Goal: Task Accomplishment & Management: Complete application form

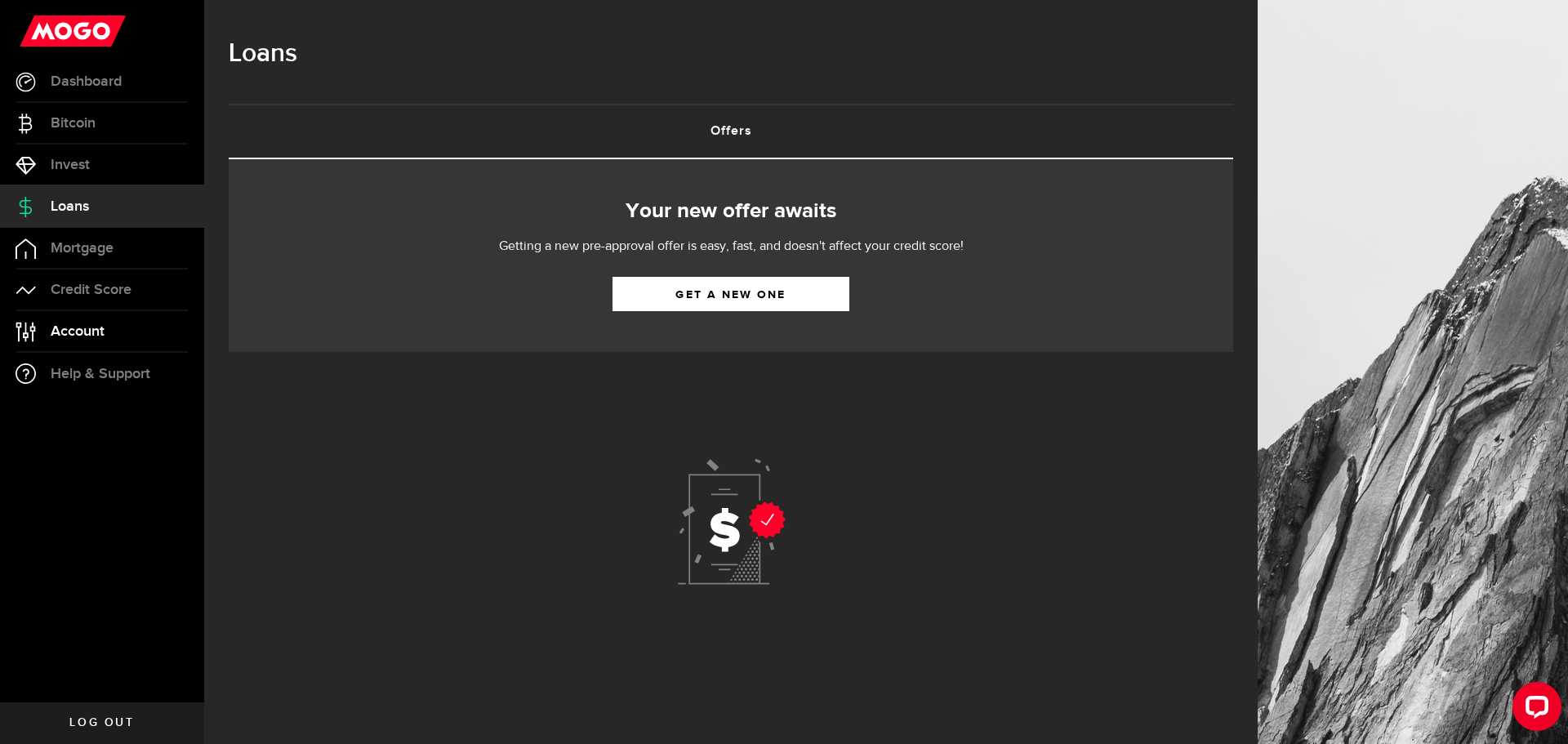
click at [99, 331] on span "Account" at bounding box center [77, 331] width 54 height 14
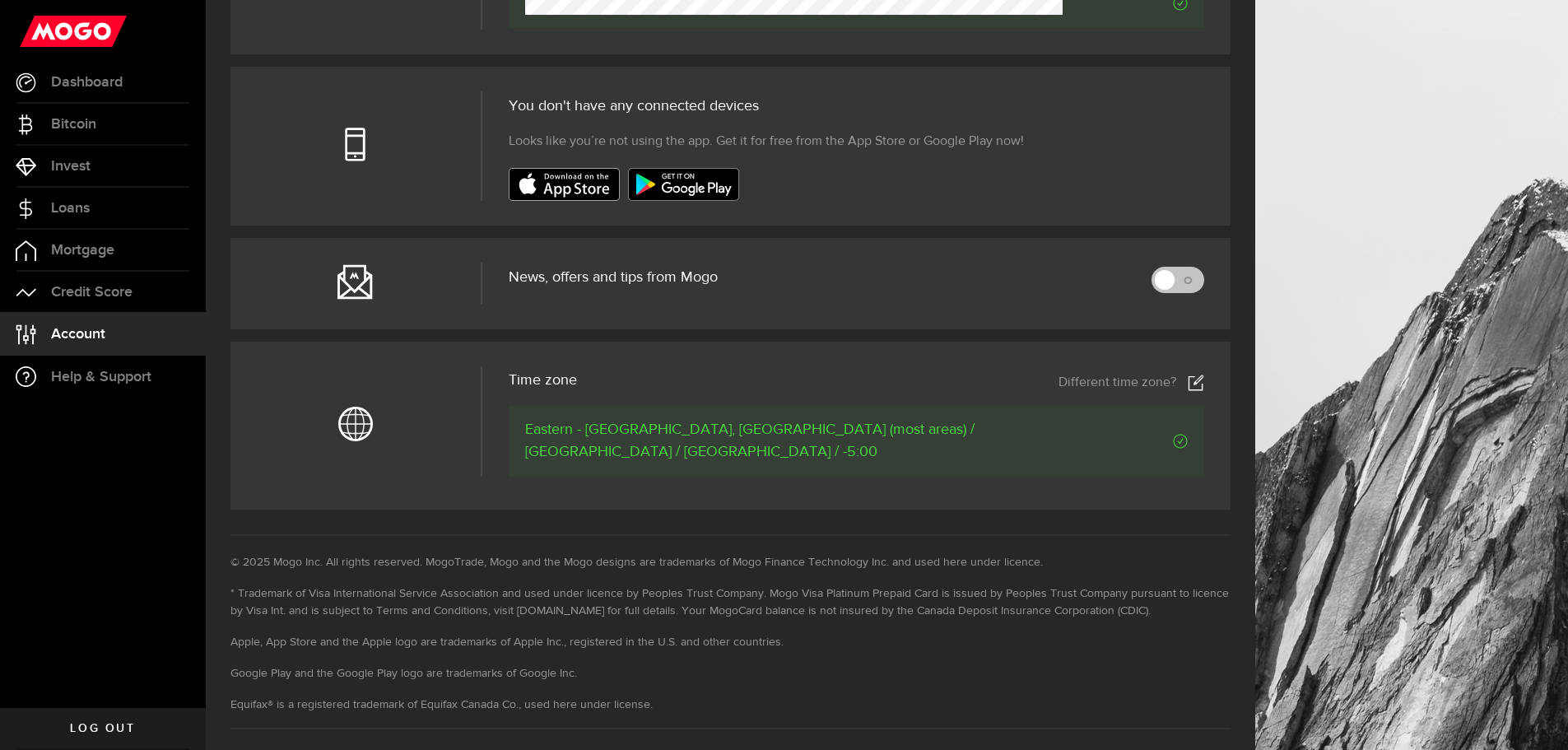
scroll to position [577, 0]
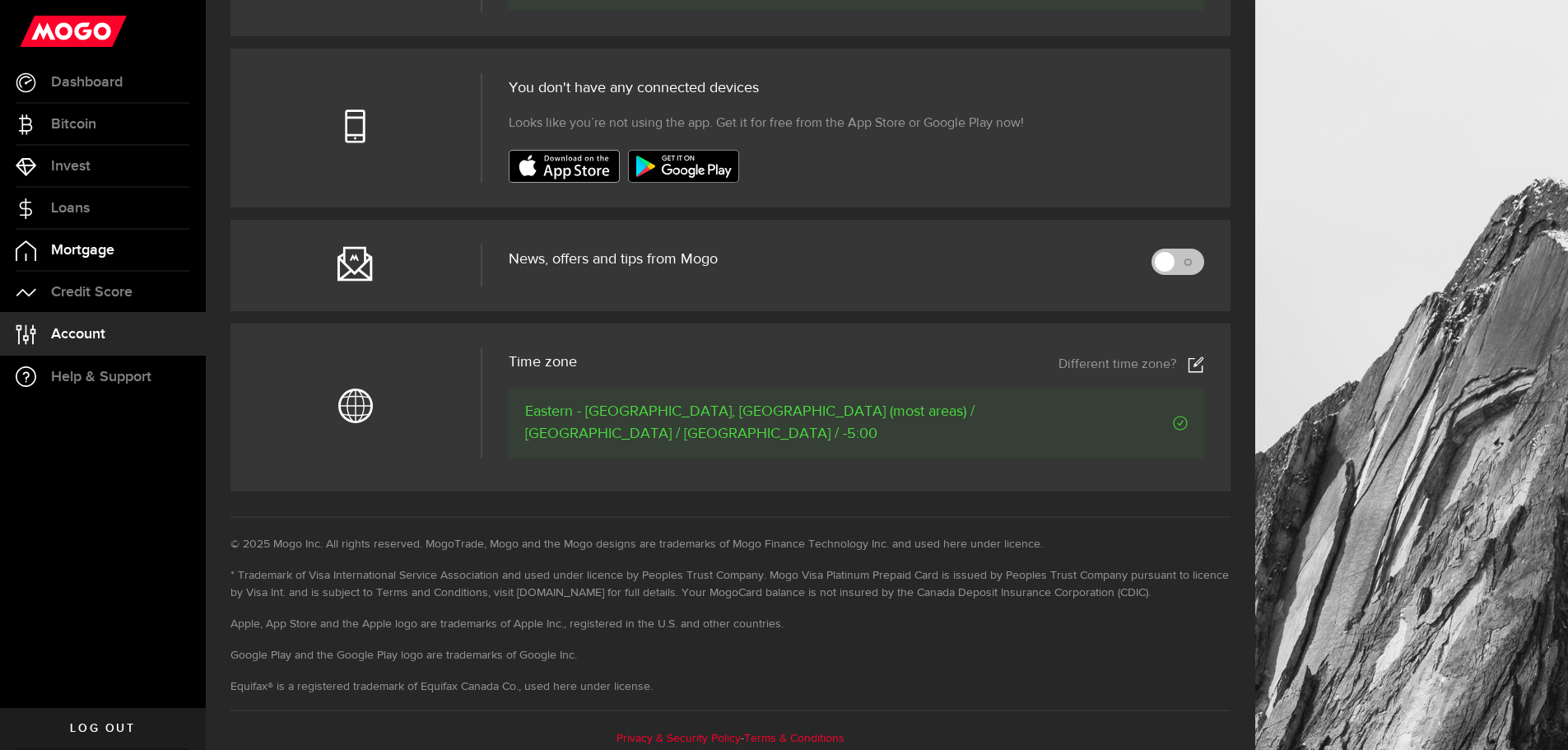
click at [110, 247] on span "Mortgage" at bounding box center [83, 250] width 64 height 15
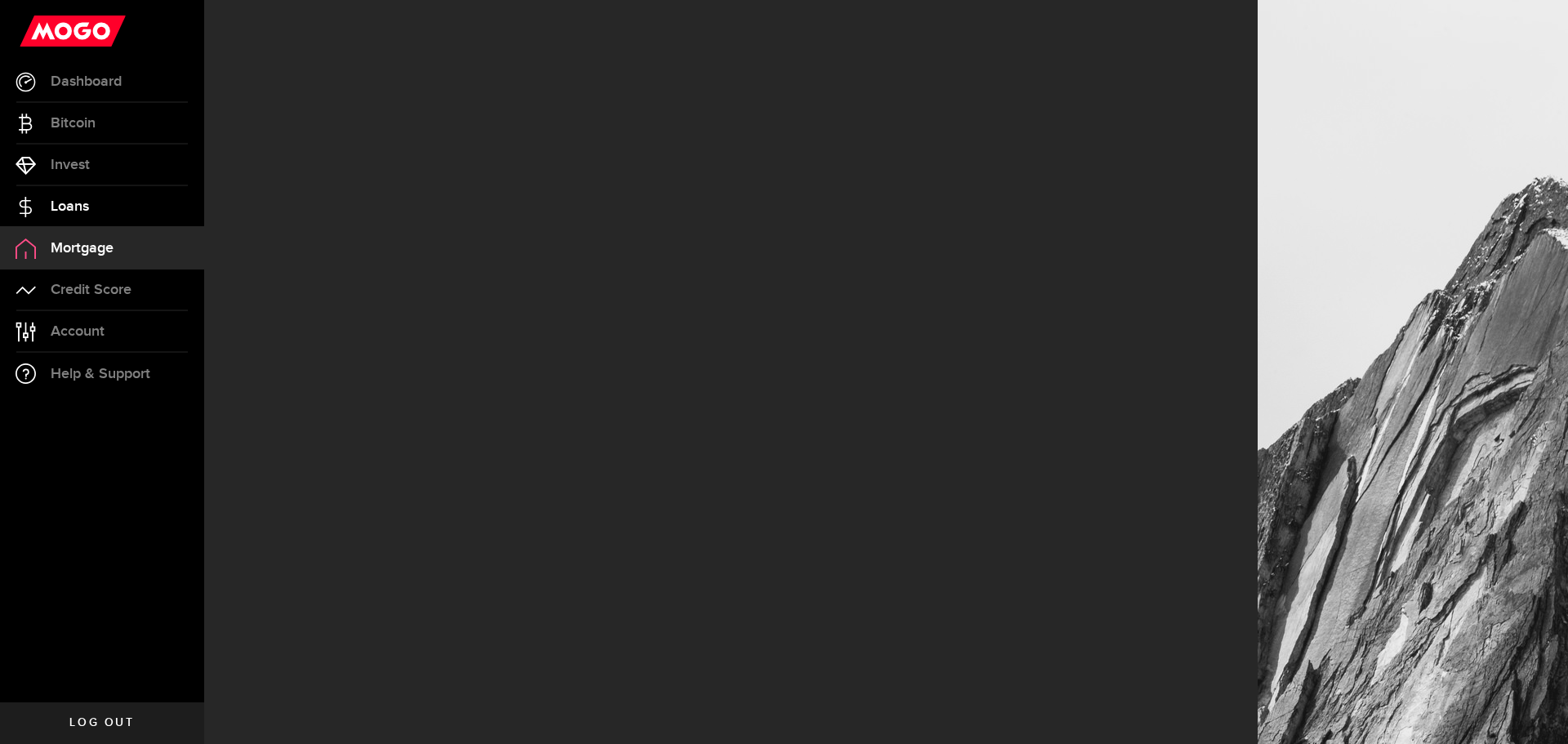
click at [92, 225] on link "Loans" at bounding box center [102, 206] width 205 height 41
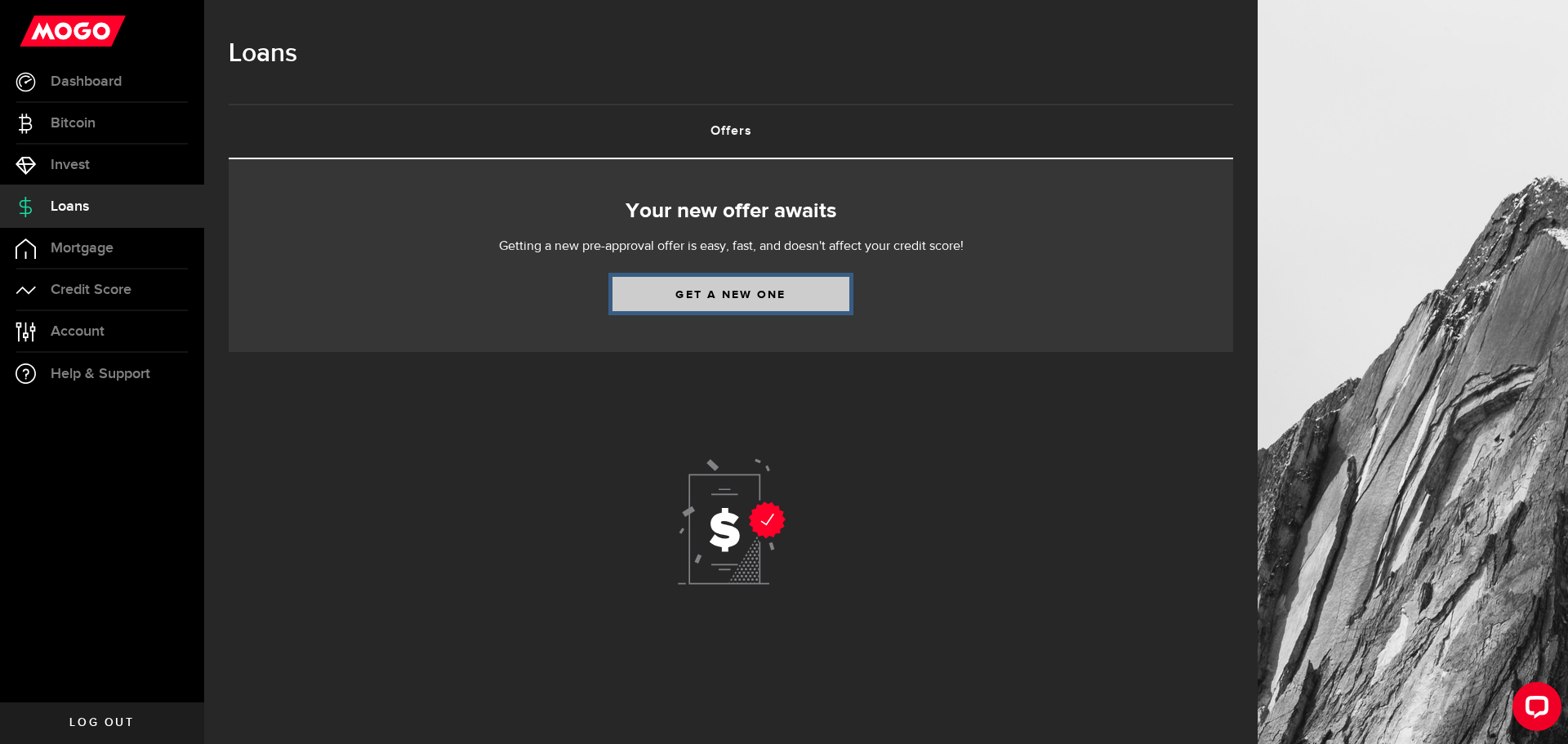
click at [706, 296] on link "Get a new one" at bounding box center [731, 294] width 237 height 34
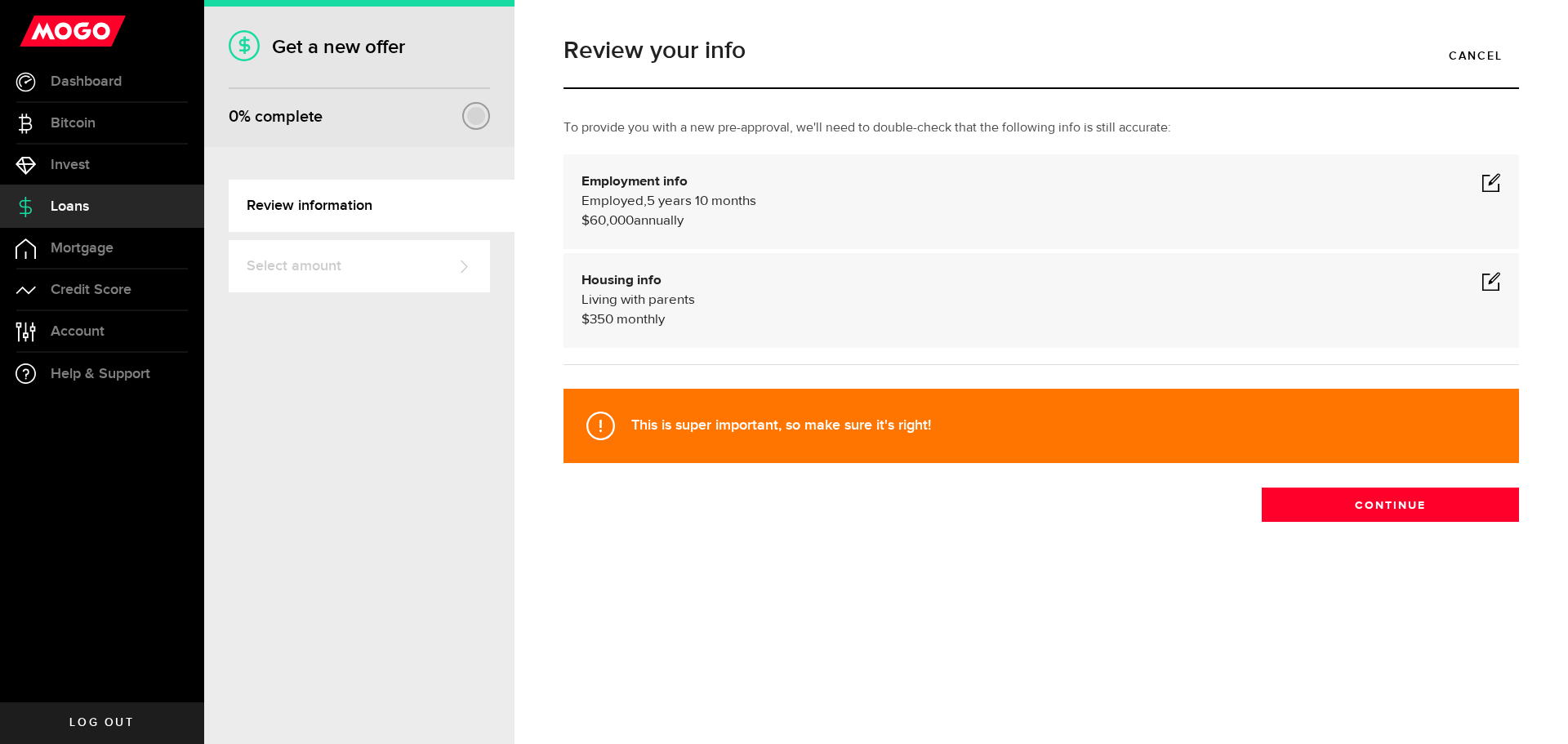
click at [1506, 196] on div "Employment info Employed Hourly , 5 years 10 months (on maternity leave) $60,00…" at bounding box center [1041, 201] width 956 height 95
click at [1488, 182] on span at bounding box center [1491, 182] width 20 height 20
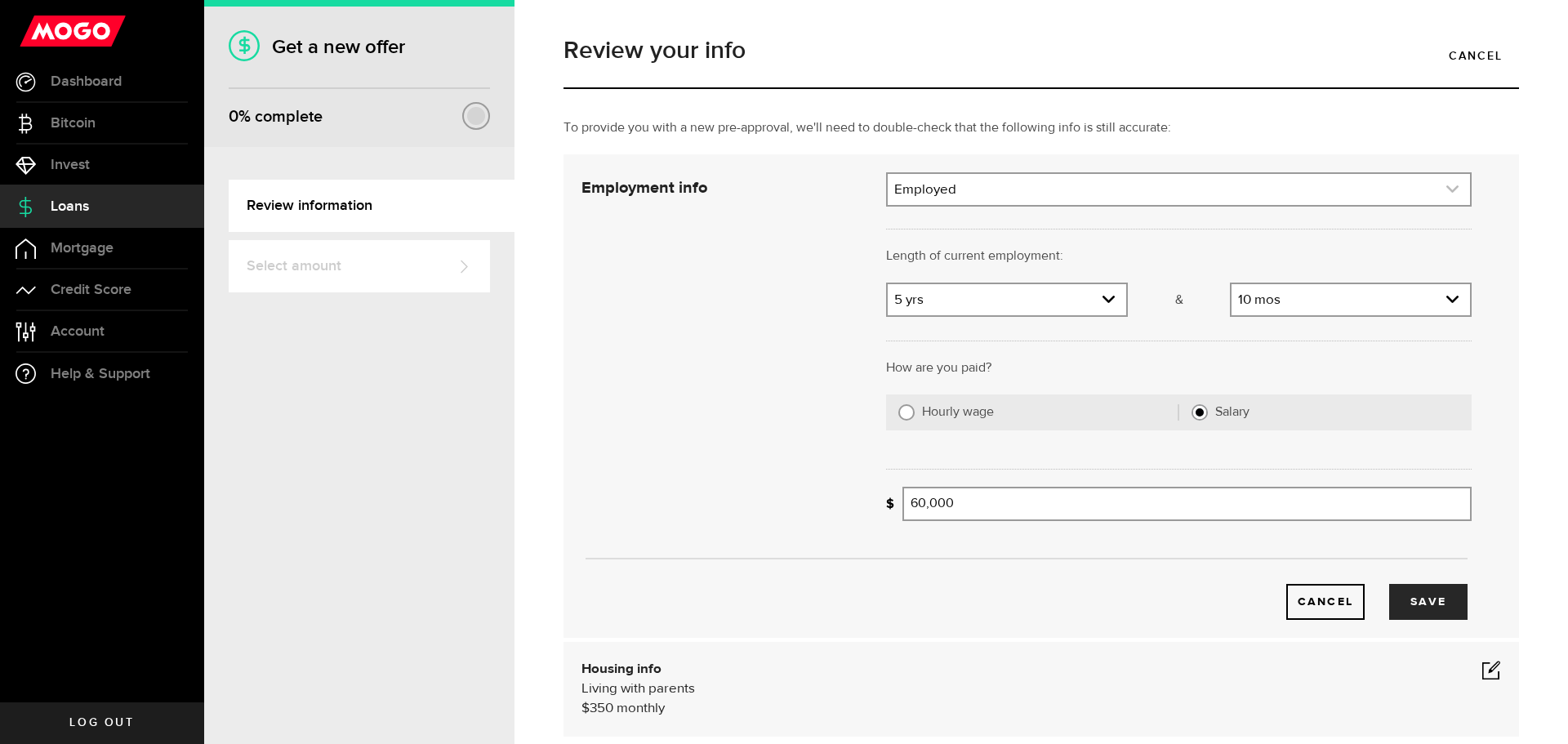
click at [990, 187] on link "expand select" at bounding box center [1179, 189] width 582 height 31
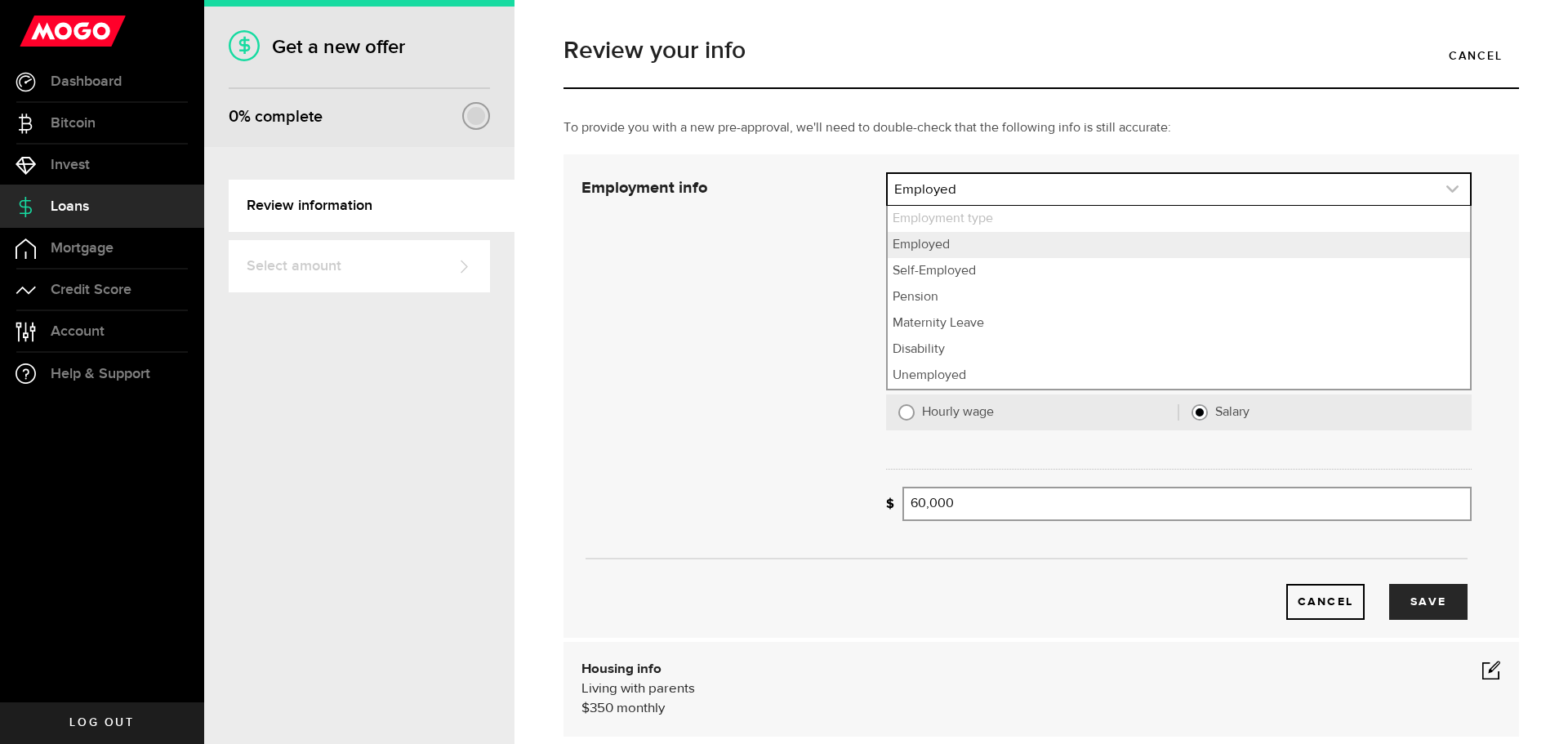
click at [990, 187] on link "expand select" at bounding box center [1179, 189] width 582 height 31
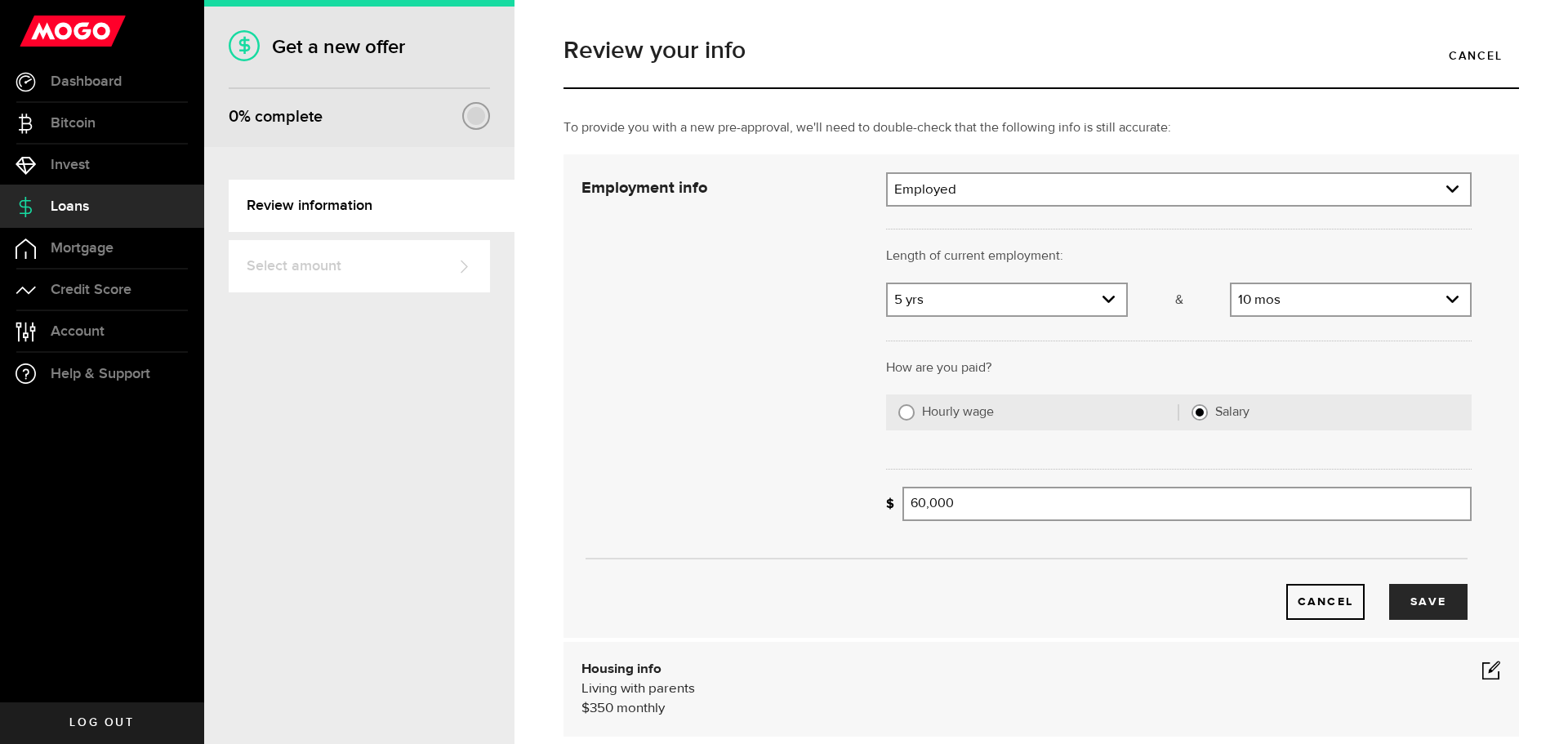
click at [630, 328] on div "Cancel Save" at bounding box center [1026, 395] width 939 height 448
click at [1103, 302] on use "expand select" at bounding box center [1109, 299] width 13 height 7
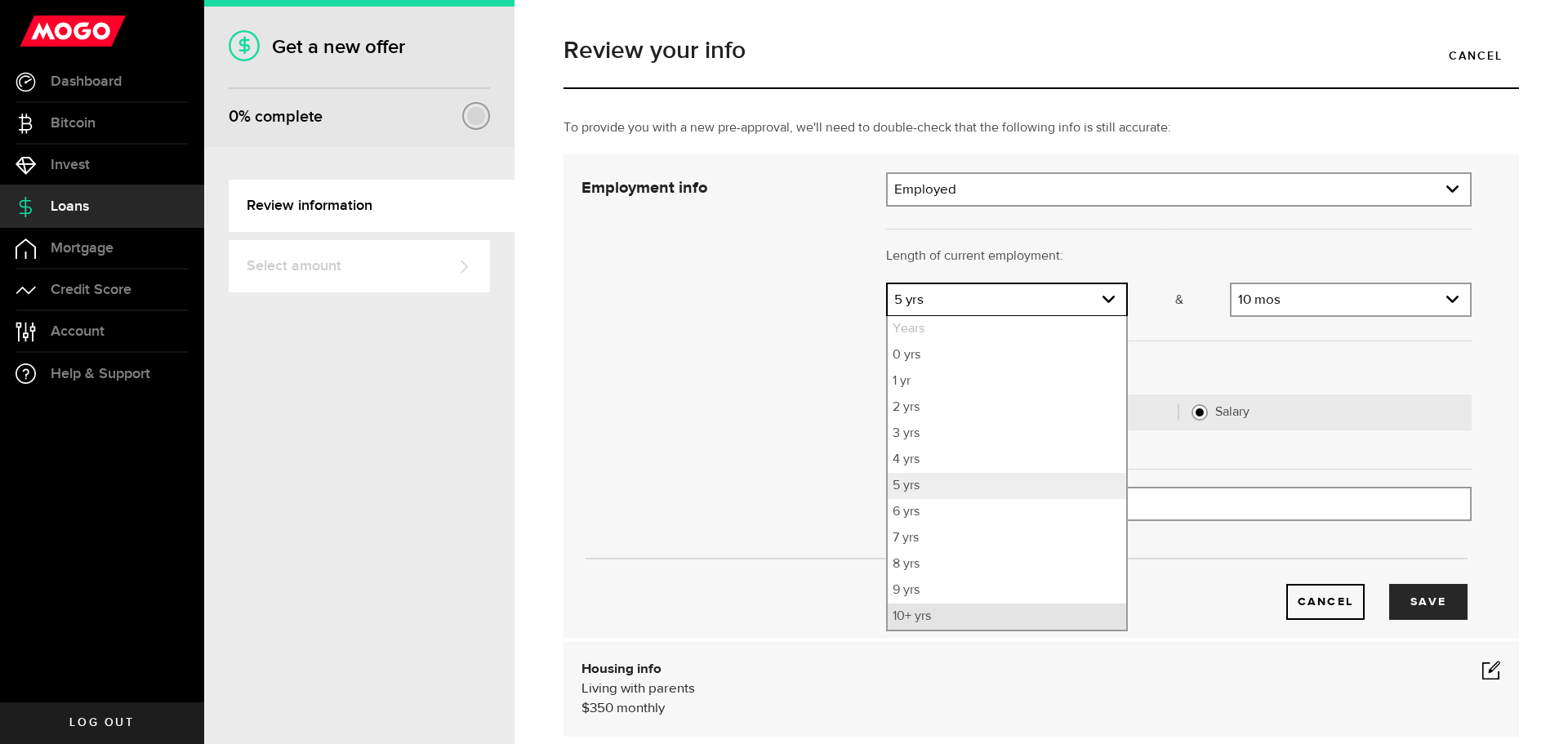
click at [978, 624] on li "10+ yrs" at bounding box center [1007, 616] width 239 height 26
select select "10"
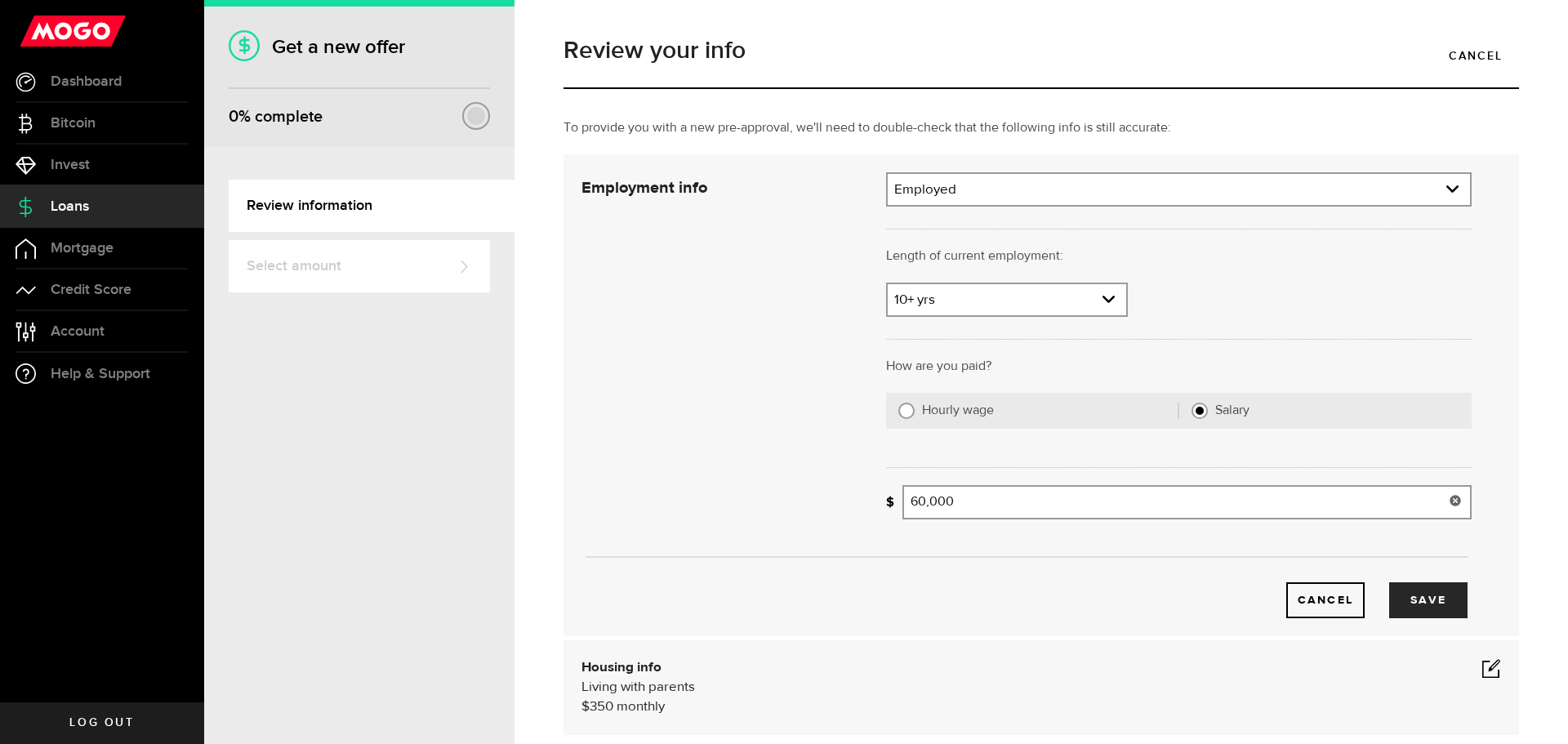
type input "60000"
drag, startPoint x: 1287, startPoint y: 495, endPoint x: 87, endPoint y: 423, distance: 1202.2
click at [0, 452] on div "Loans Compte Invest Hello [PERSON_NAME] ! Dashboard Dashboard Bitcoin Bitcoin I…" at bounding box center [784, 372] width 1568 height 744
type input "73,900"
click at [852, 732] on div "Housing info Living with parents $ 350 monthly Housing info Residential status …" at bounding box center [1041, 687] width 956 height 95
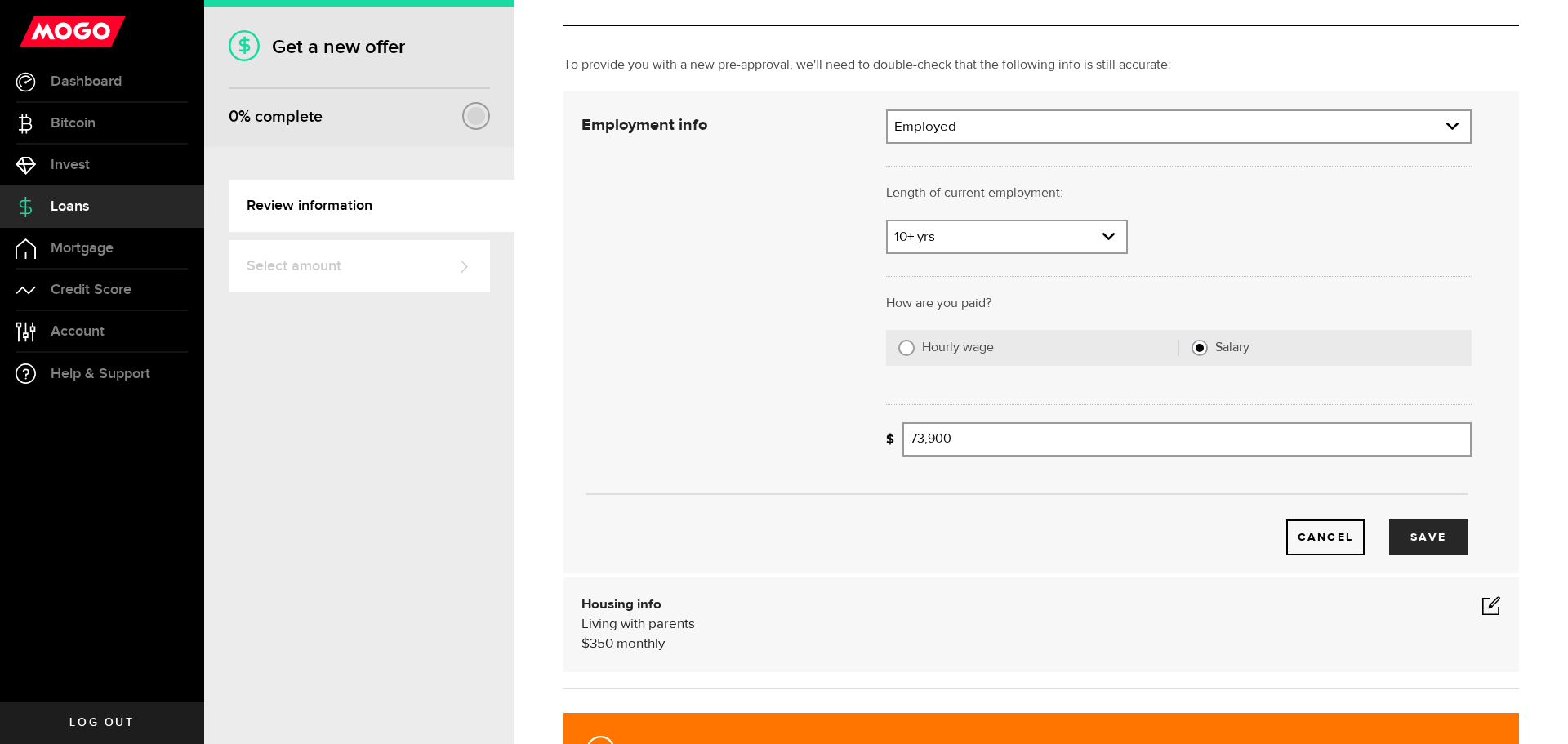
scroll to position [163, 0]
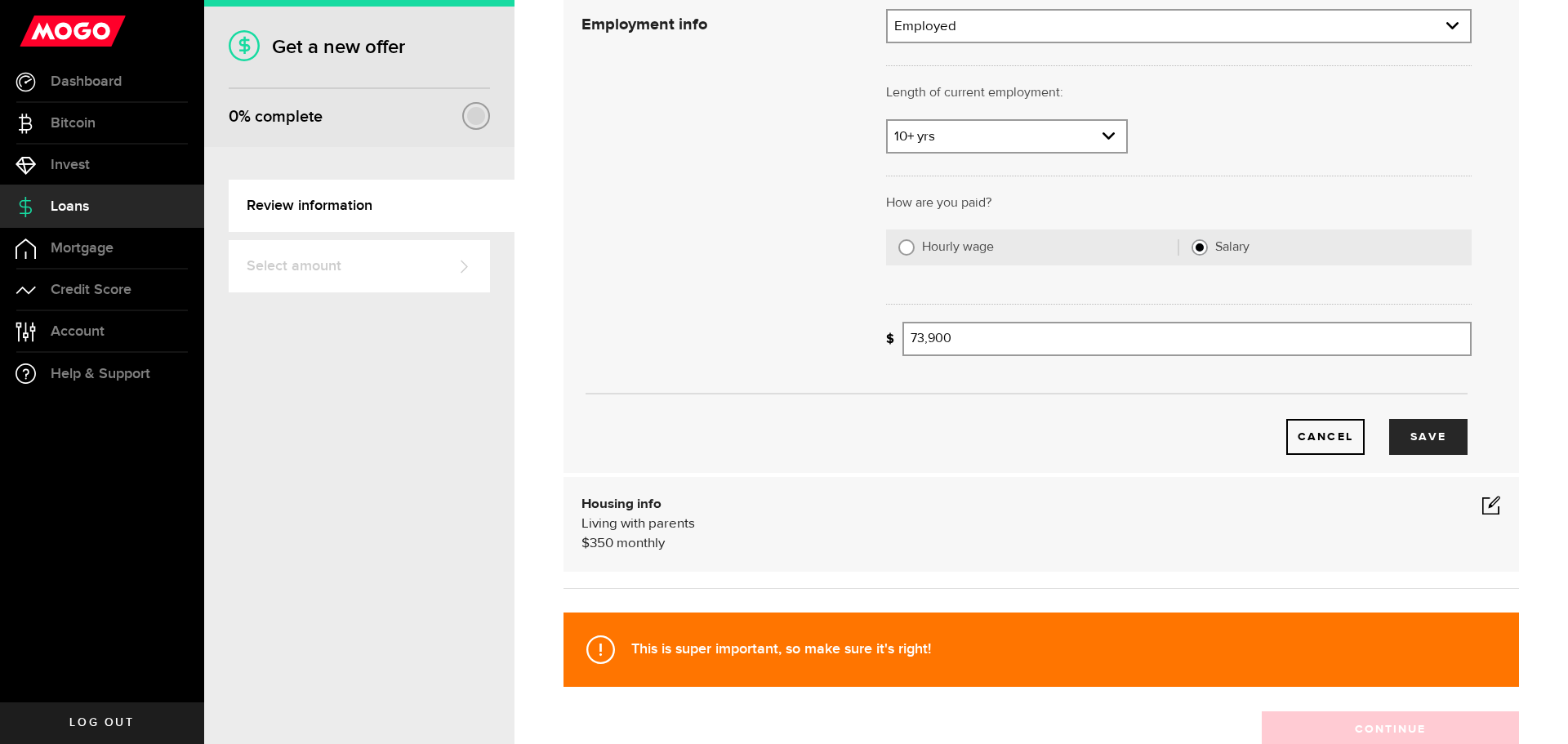
click at [1481, 497] on span at bounding box center [1491, 504] width 20 height 20
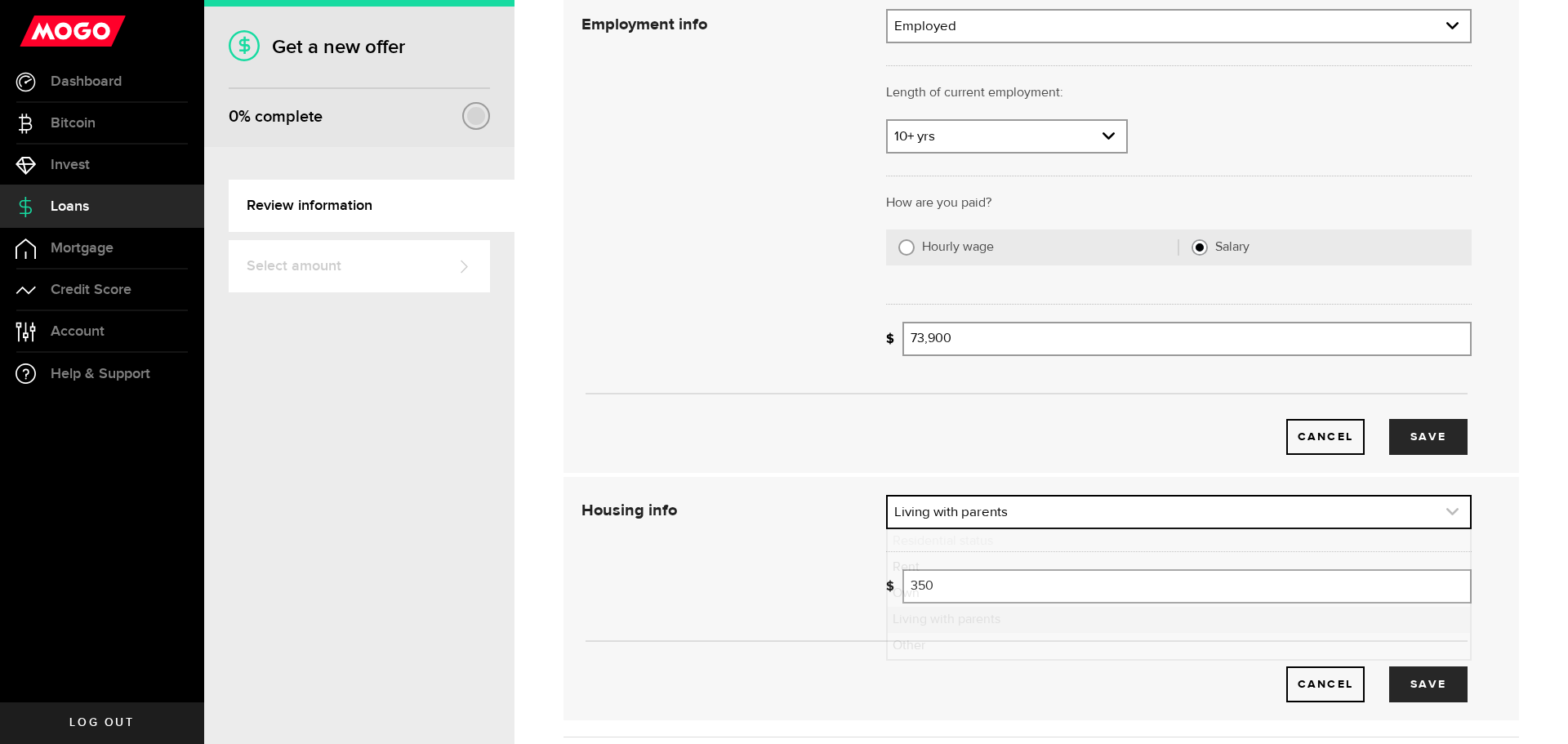
click at [1144, 520] on link "expand select" at bounding box center [1179, 512] width 582 height 31
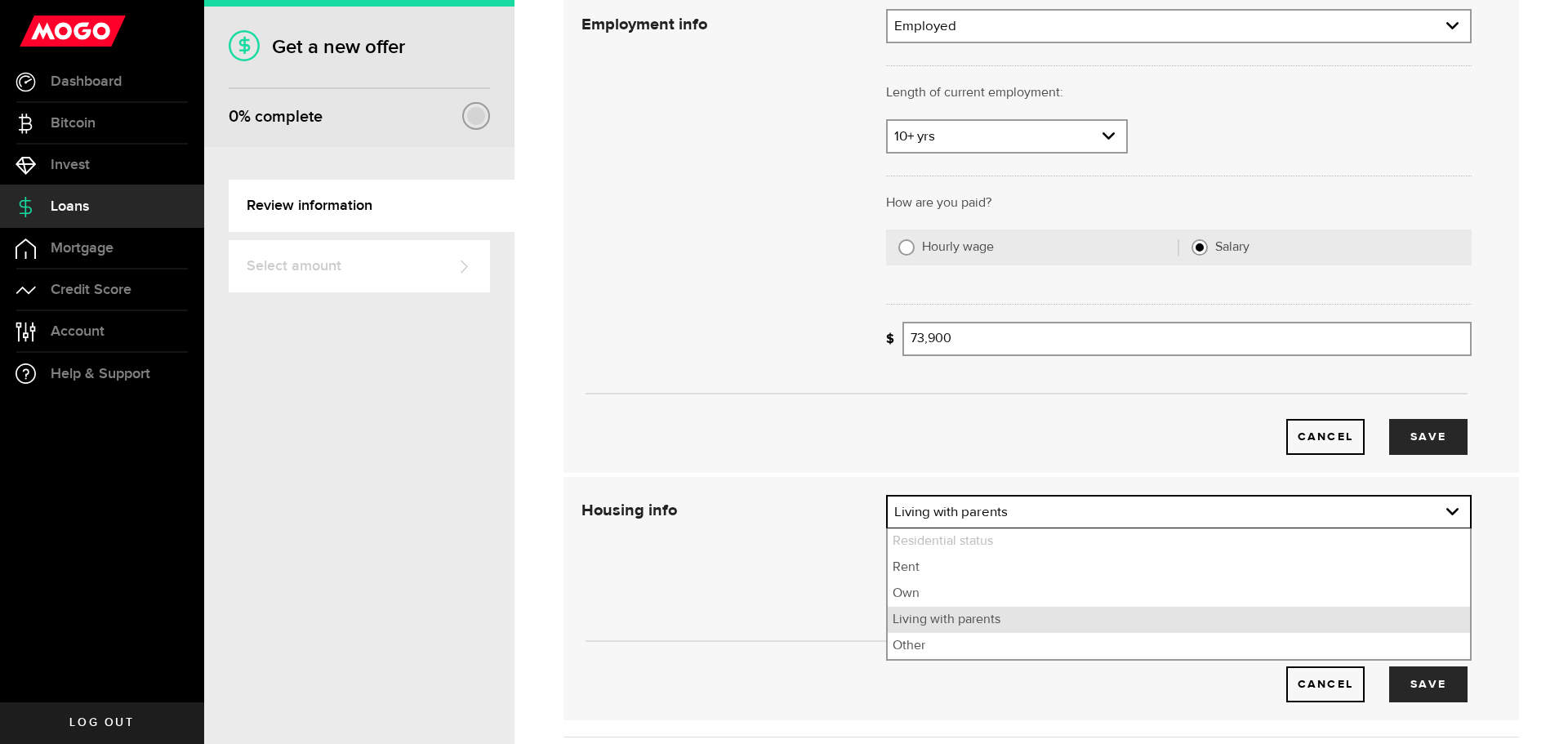
click at [1070, 612] on li "Living with parents" at bounding box center [1179, 620] width 582 height 26
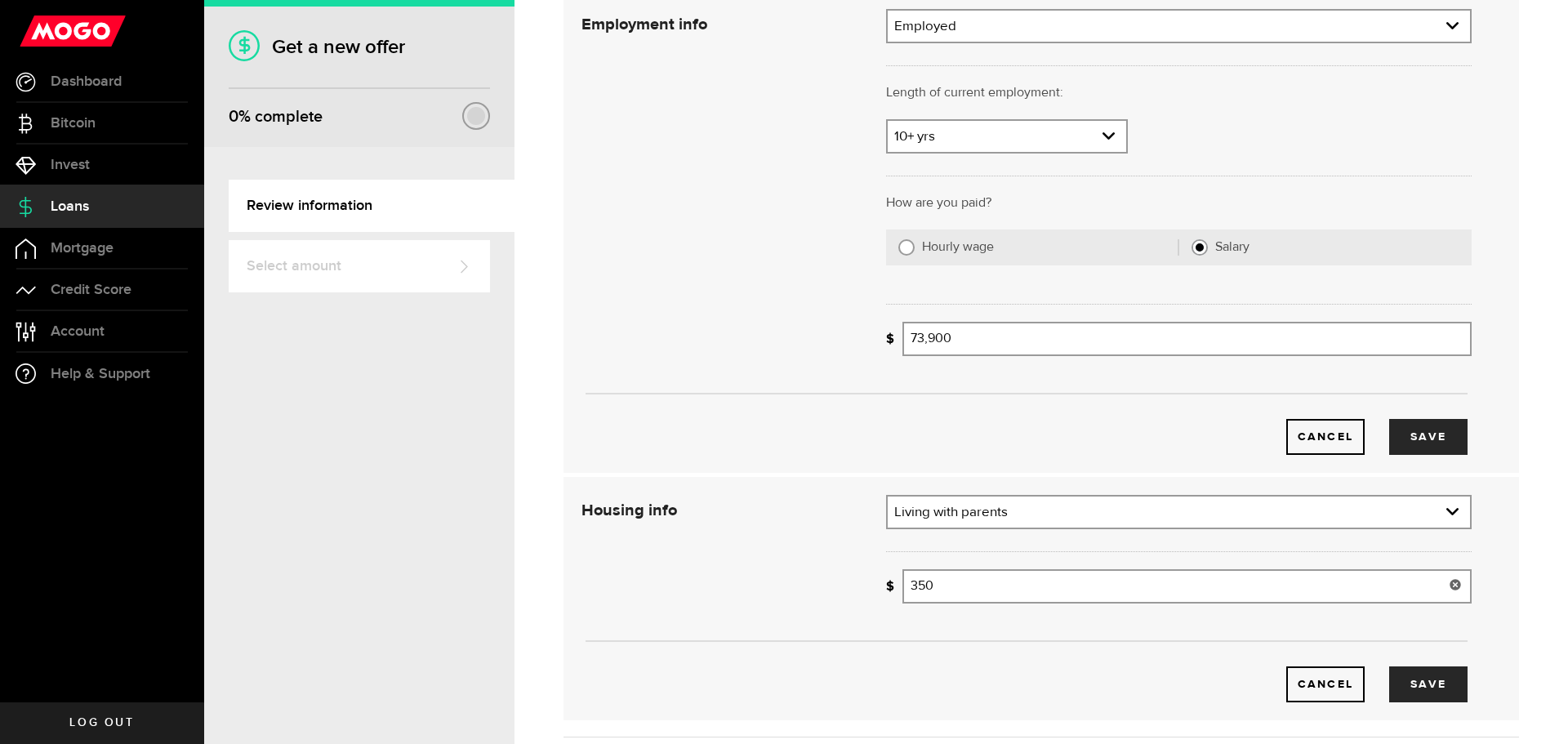
click at [1068, 581] on input "350" at bounding box center [1188, 586] width 570 height 34
type input "300"
click at [1429, 685] on button "Save" at bounding box center [1428, 685] width 78 height 36
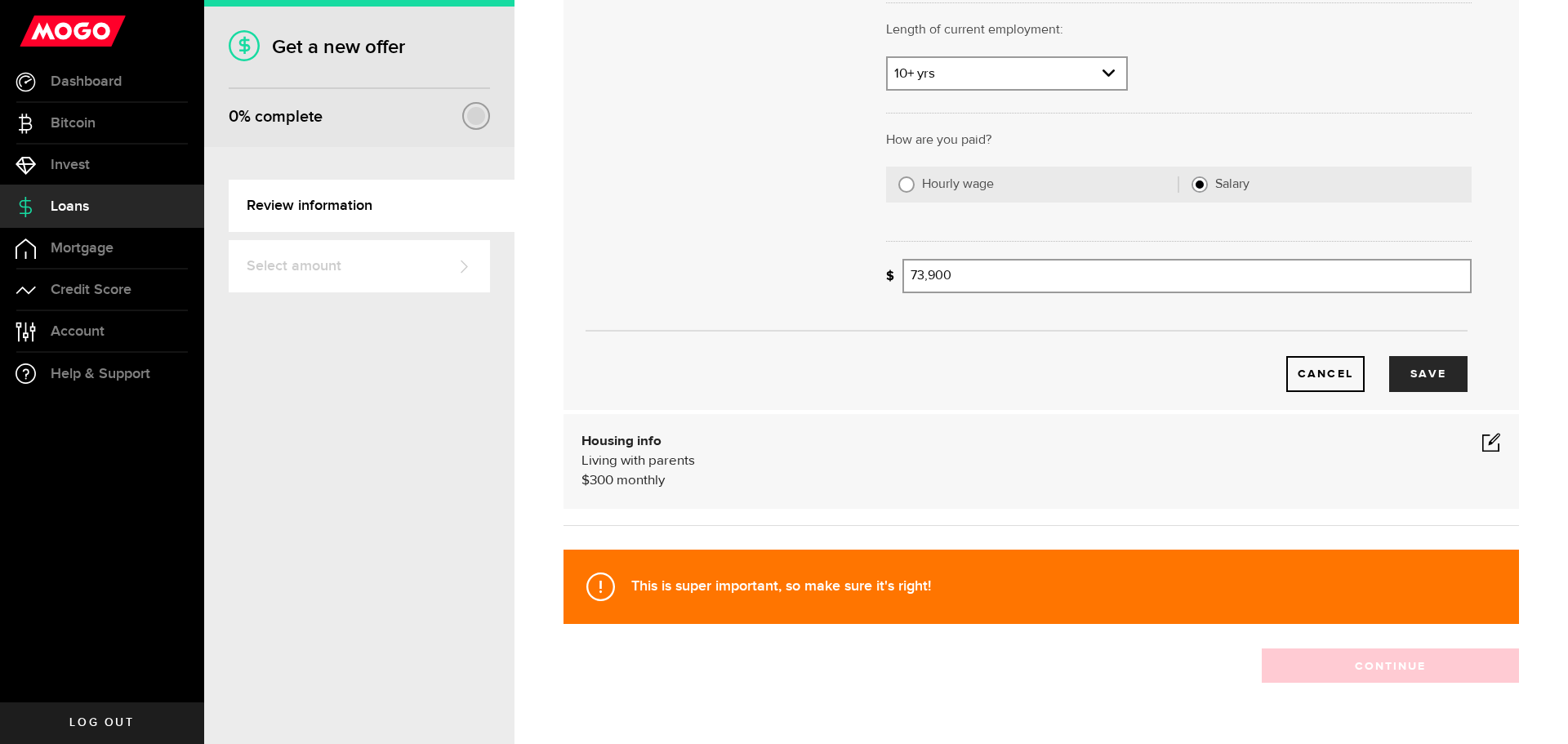
scroll to position [269, 0]
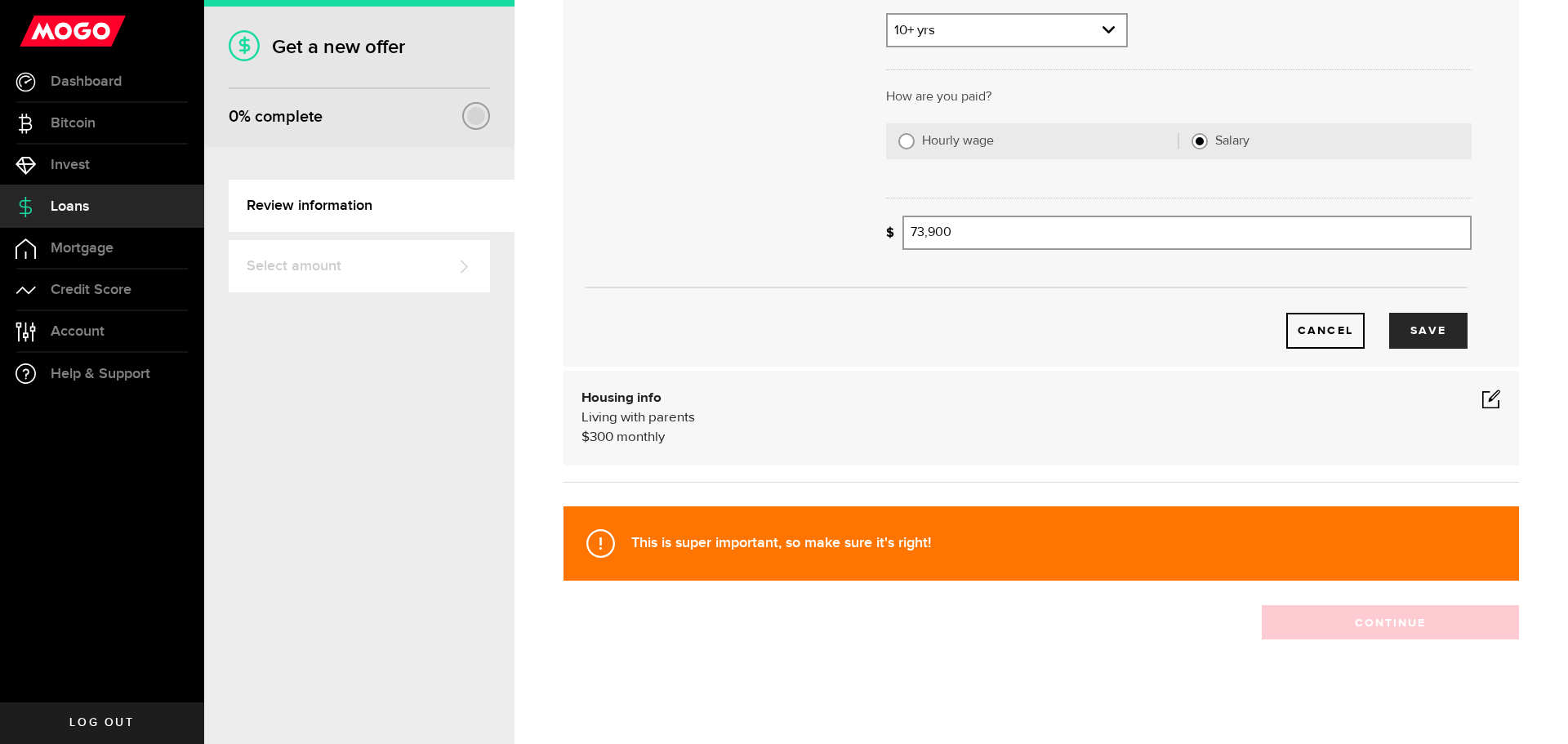
click at [968, 604] on div "This is super important, so make sure it's right! Continue" at bounding box center [1042, 568] width 980 height 141
click at [1427, 339] on button "Save" at bounding box center [1428, 331] width 78 height 36
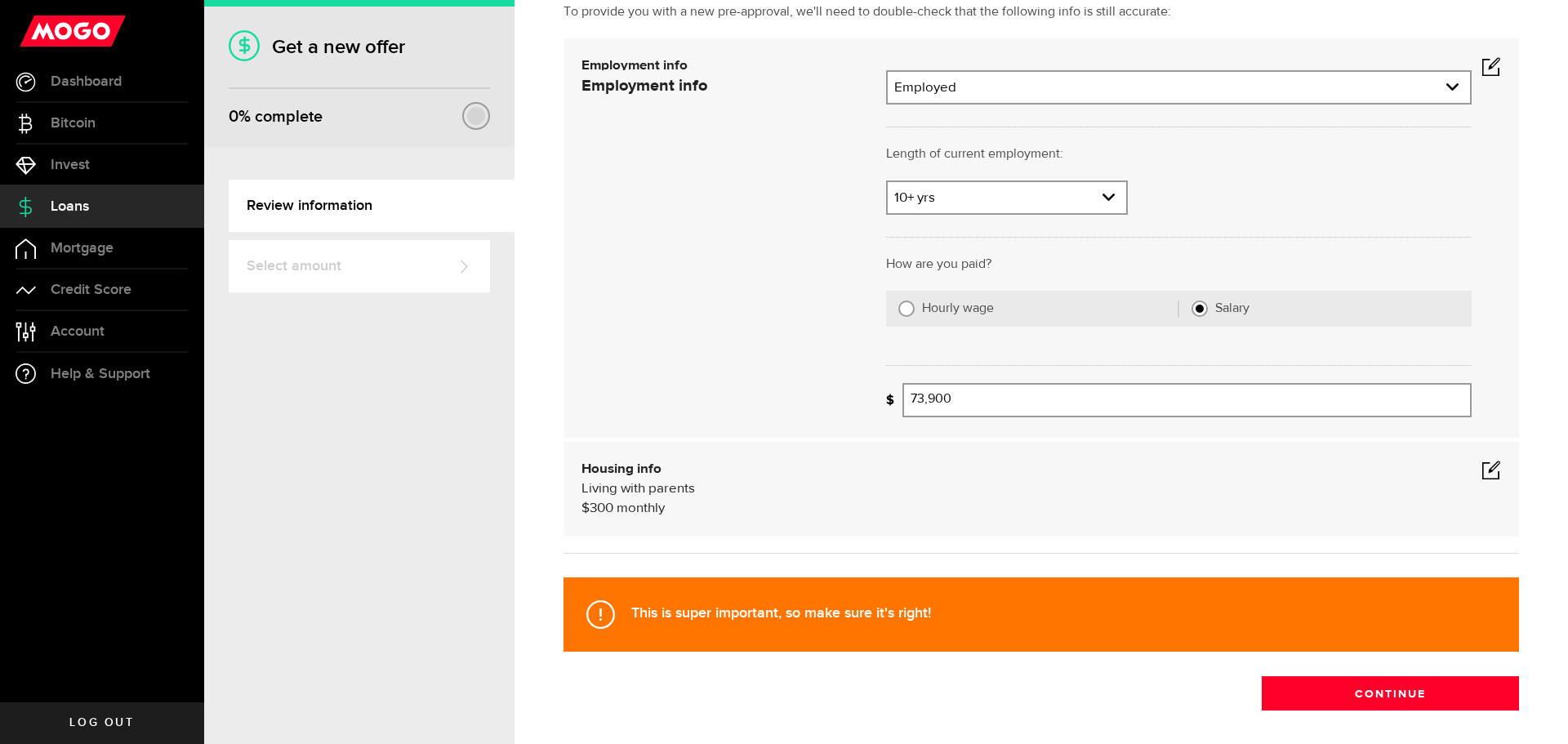
scroll to position [0, 0]
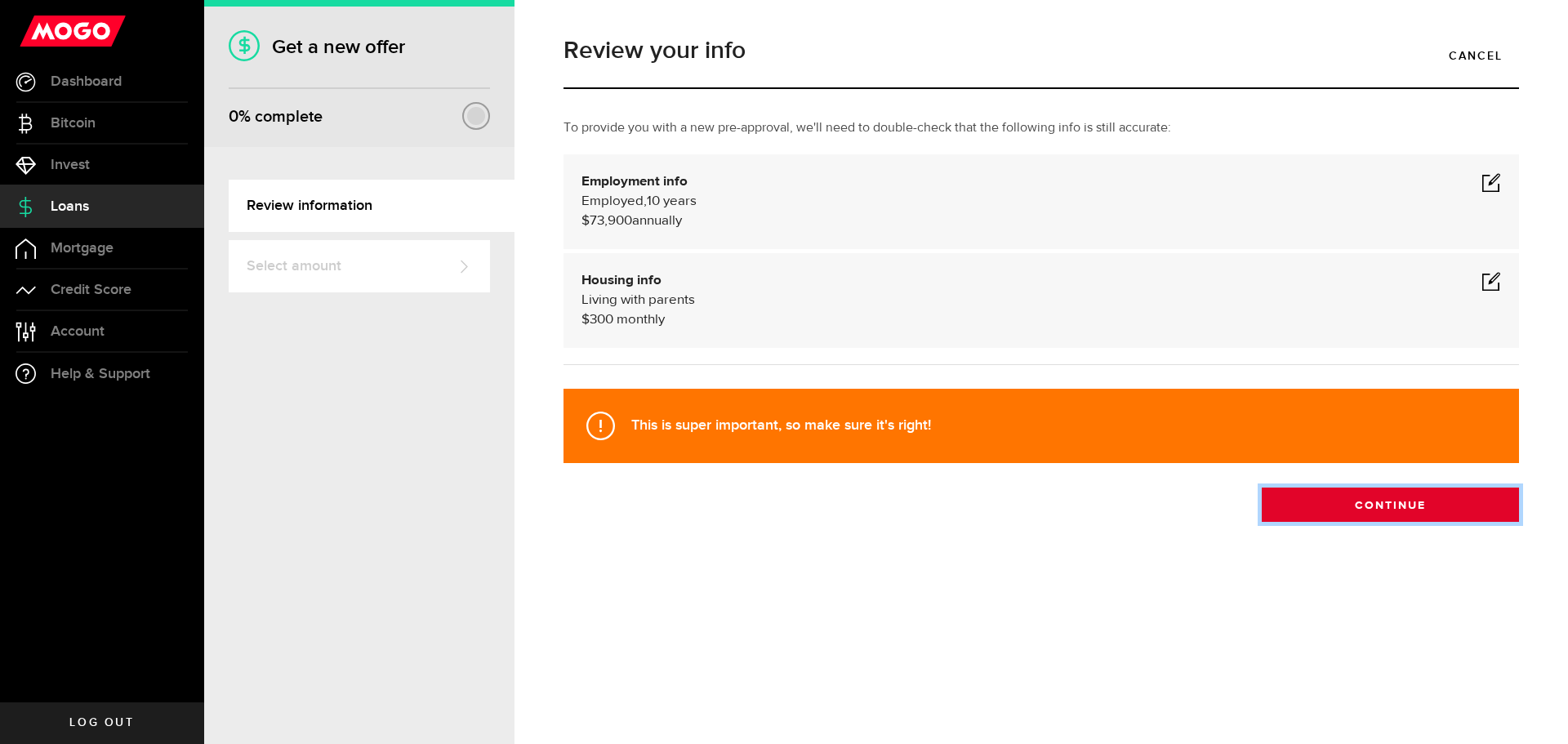
click at [1348, 494] on button "Continue" at bounding box center [1391, 504] width 258 height 34
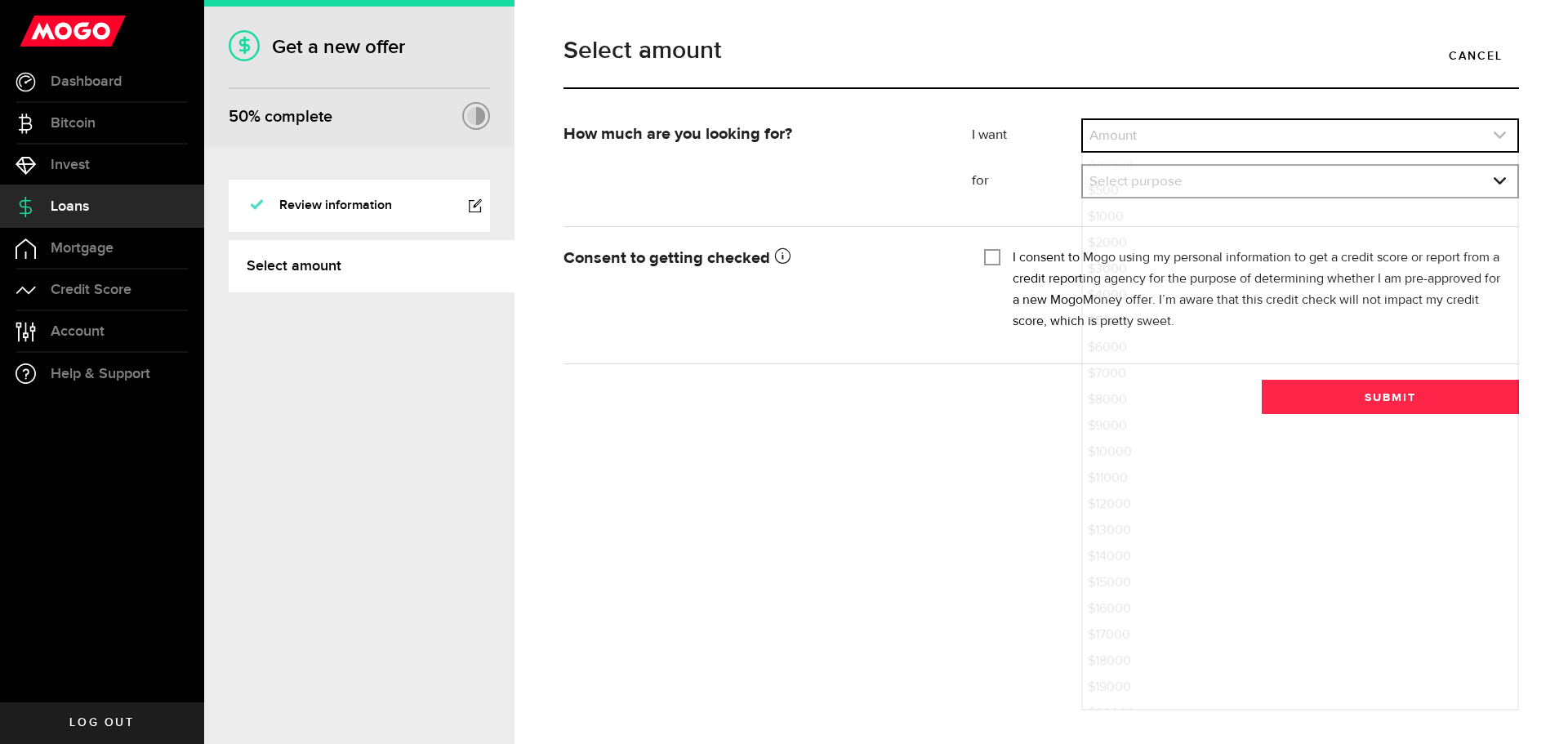
click at [1281, 126] on link "expand select" at bounding box center [1300, 135] width 434 height 31
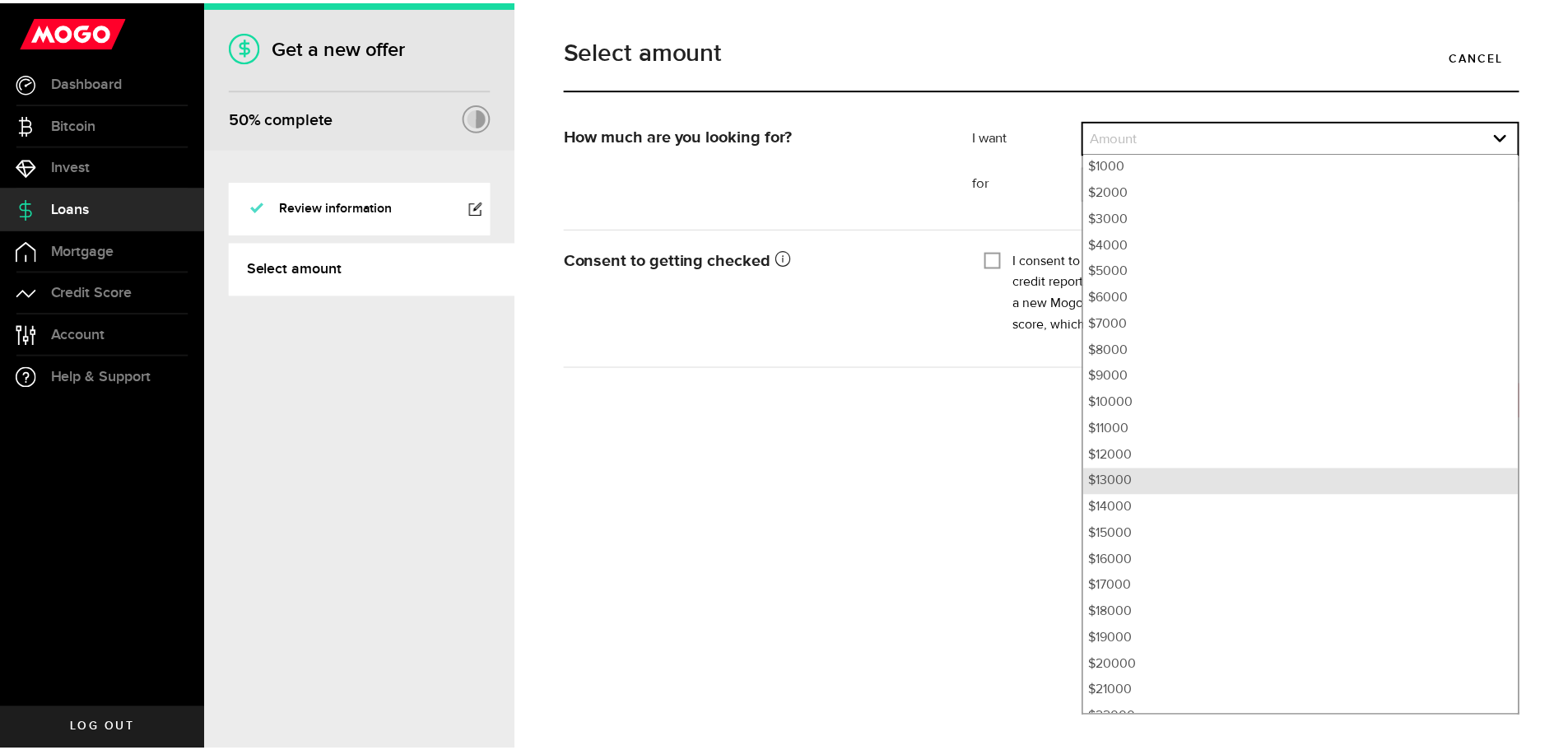
scroll to position [83, 0]
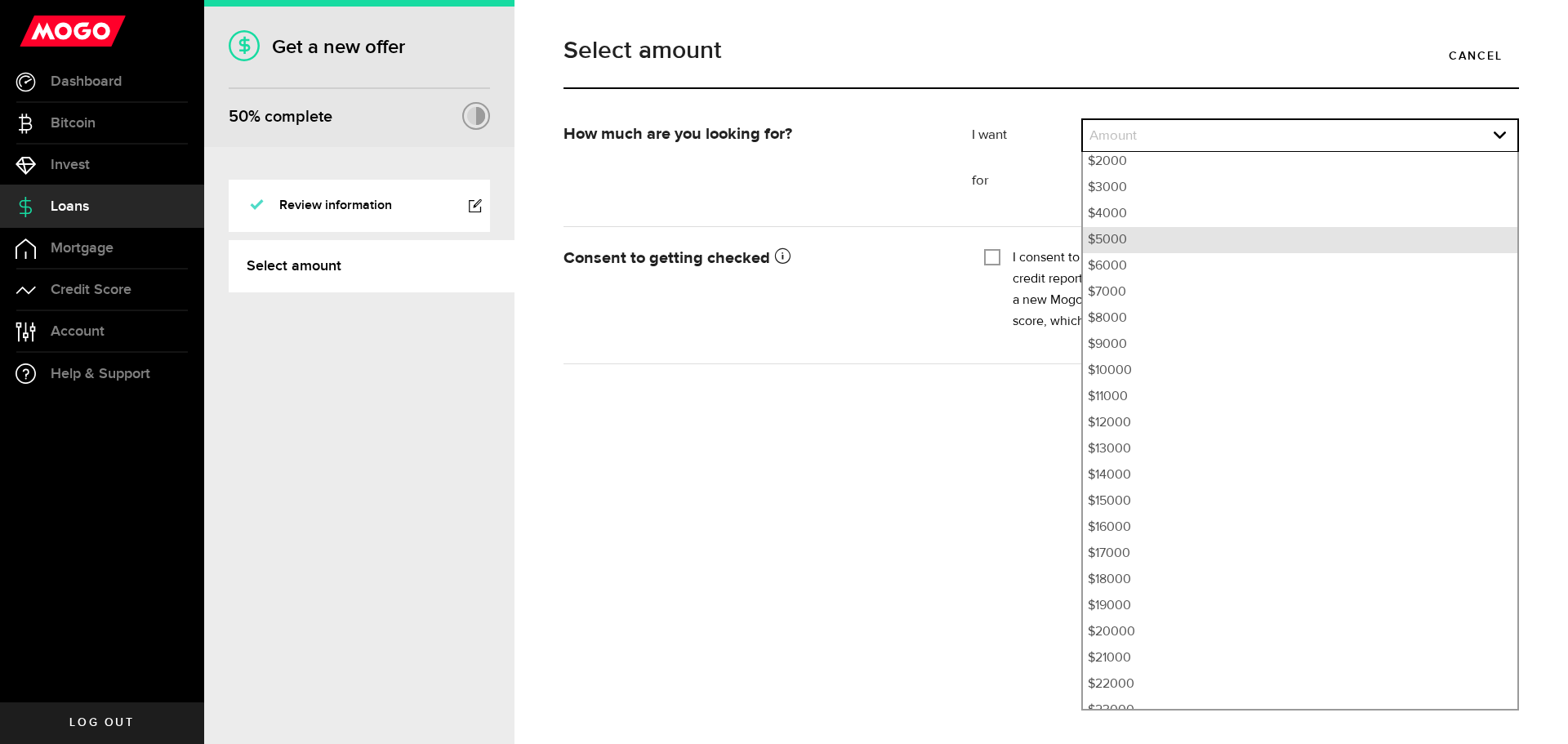
click at [1148, 231] on li "$5000" at bounding box center [1300, 240] width 434 height 26
select select "5000"
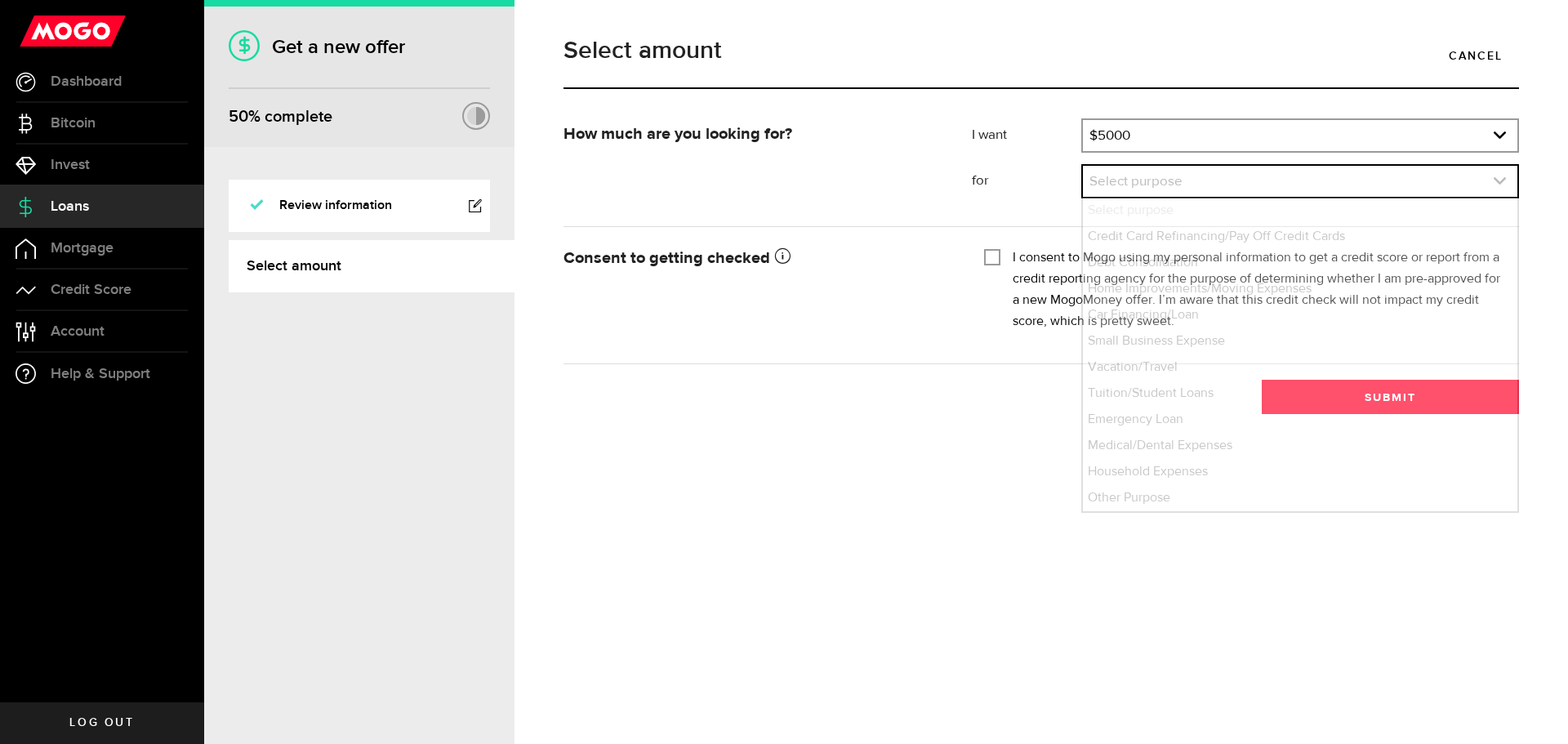
click at [1185, 176] on link "expand select" at bounding box center [1300, 181] width 434 height 31
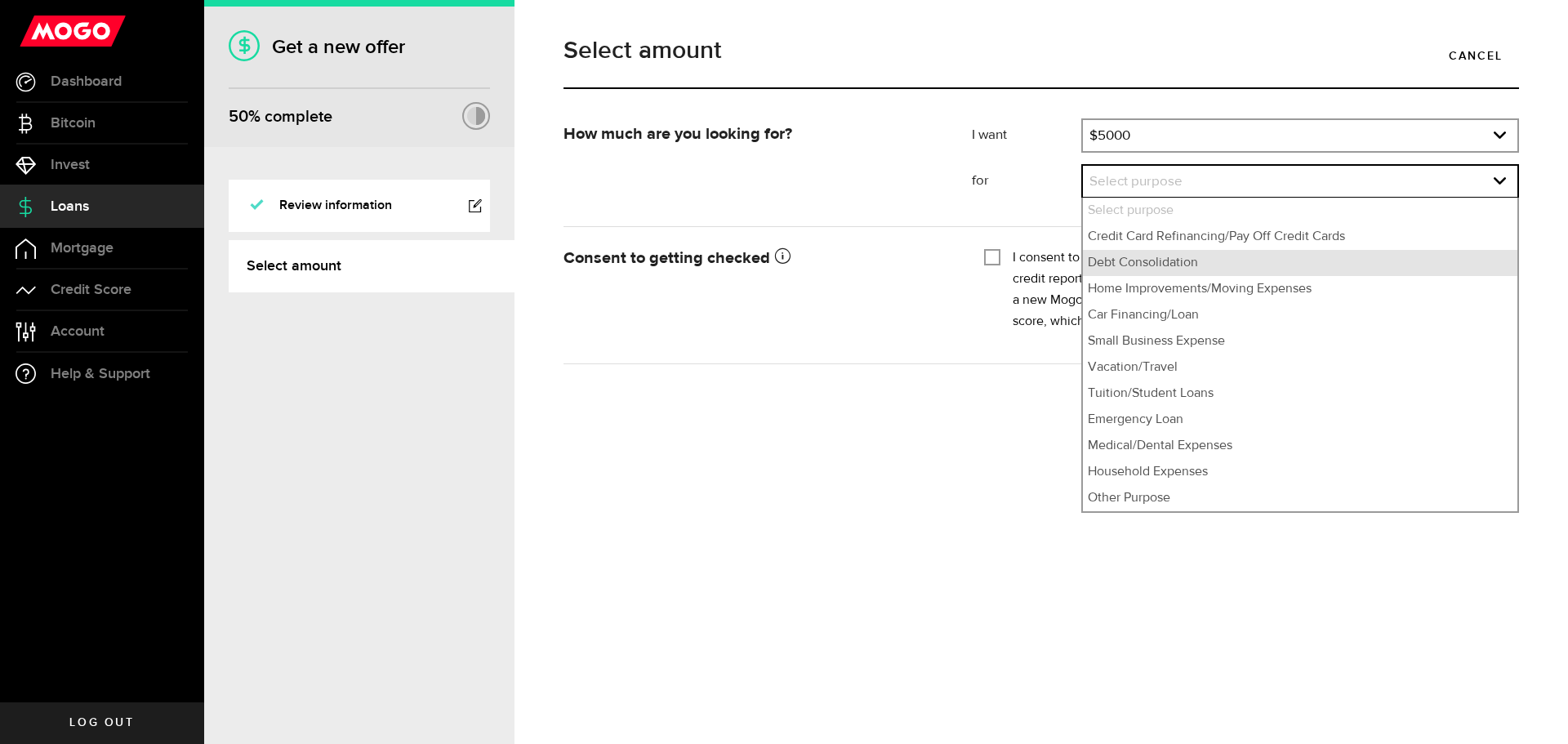
click at [1174, 258] on li "Debt Consolidation" at bounding box center [1300, 262] width 434 height 26
select select "Debt Consolidation"
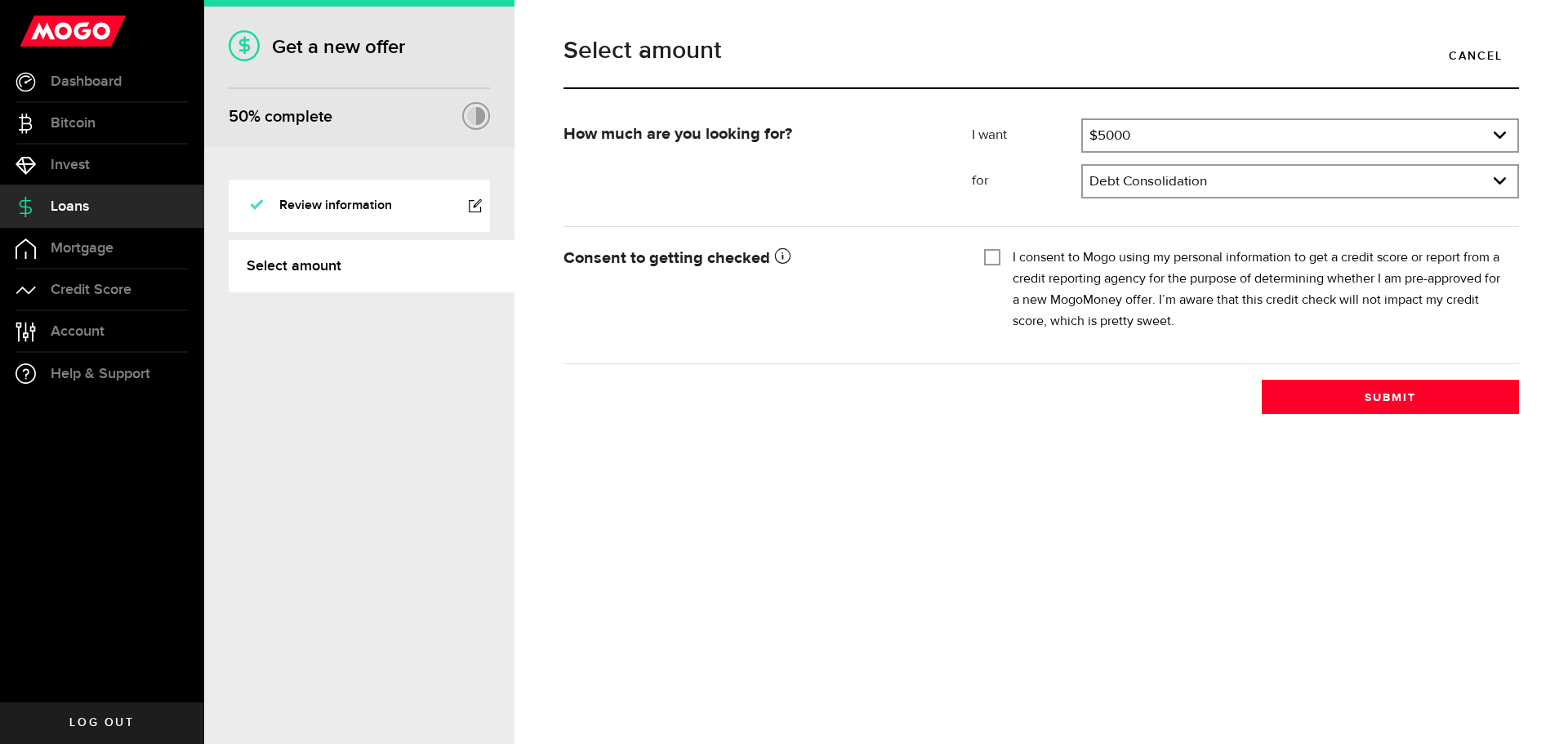
click at [986, 254] on input "I consent to Mogo using my personal information to get a credit score or report…" at bounding box center [992, 256] width 16 height 16
checkbox input "true"
click at [1380, 396] on button "Submit" at bounding box center [1391, 397] width 258 height 34
